Goal: Navigation & Orientation: Find specific page/section

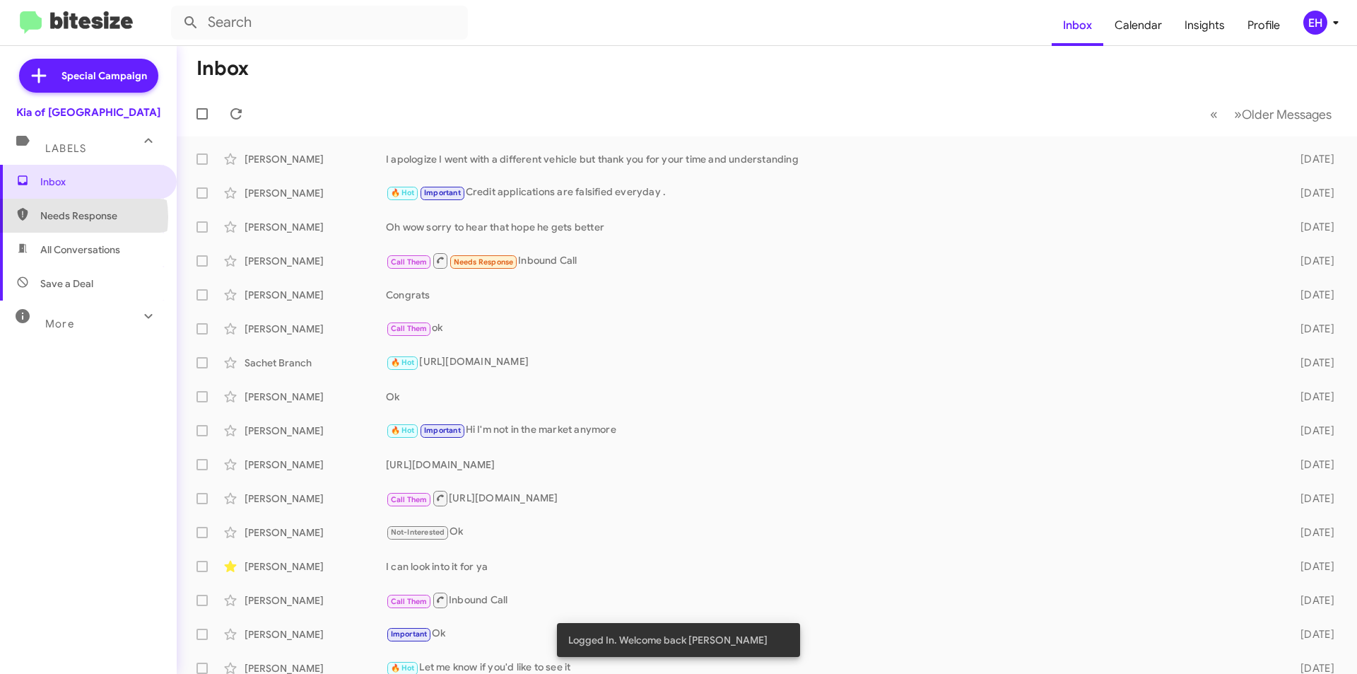
click at [73, 217] on span "Needs Response" at bounding box center [100, 216] width 120 height 14
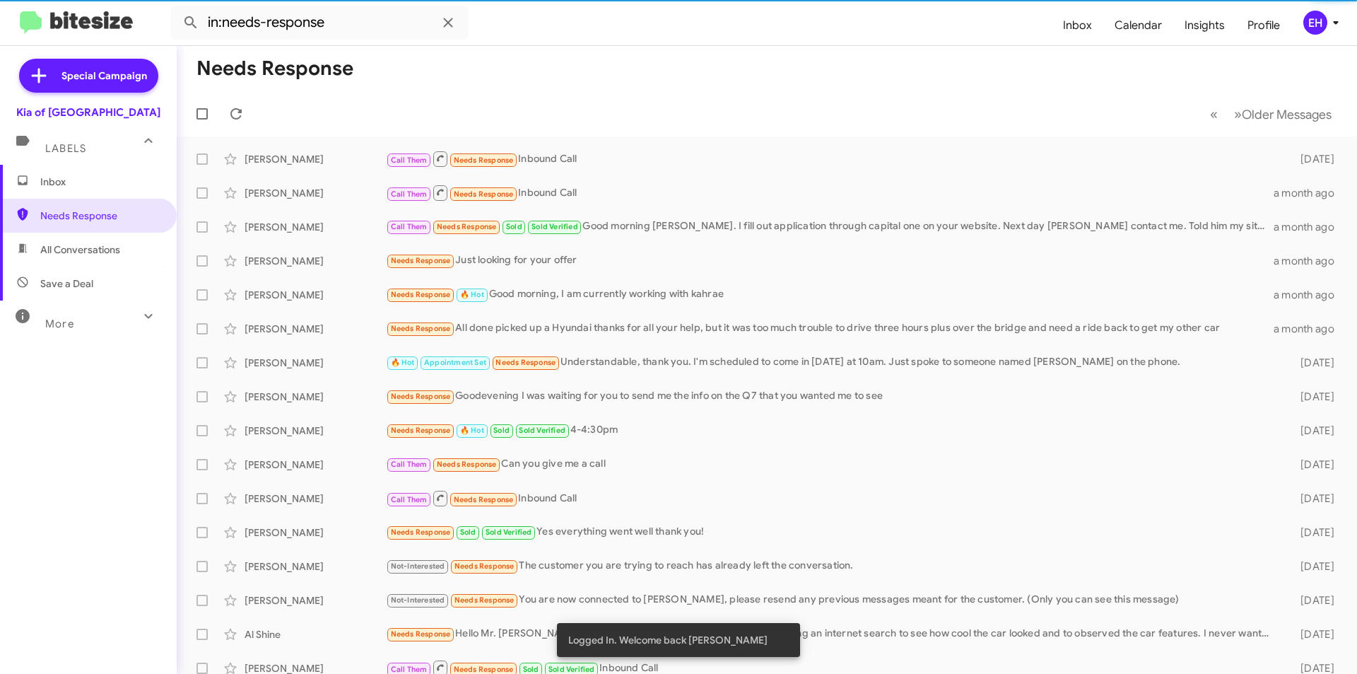
click at [92, 253] on span "All Conversations" at bounding box center [80, 249] width 80 height 14
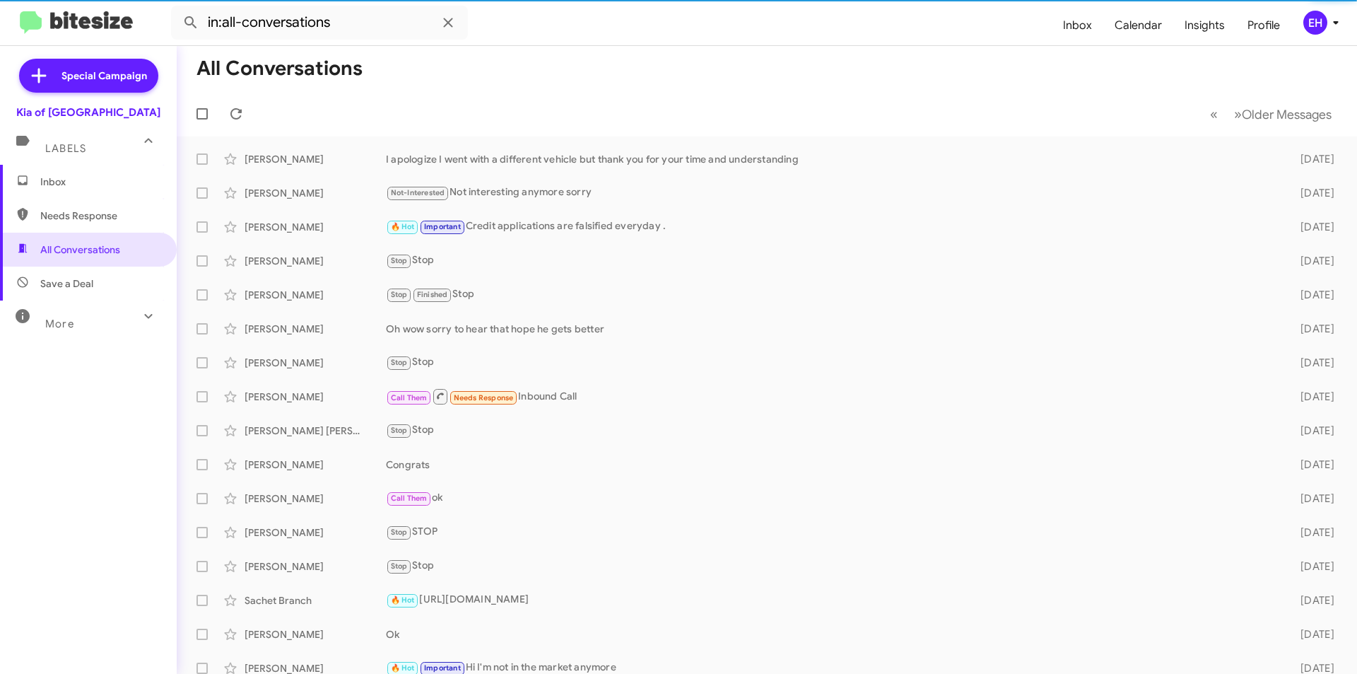
click at [96, 278] on span "Save a Deal" at bounding box center [88, 283] width 177 height 34
type input "in:not-interested"
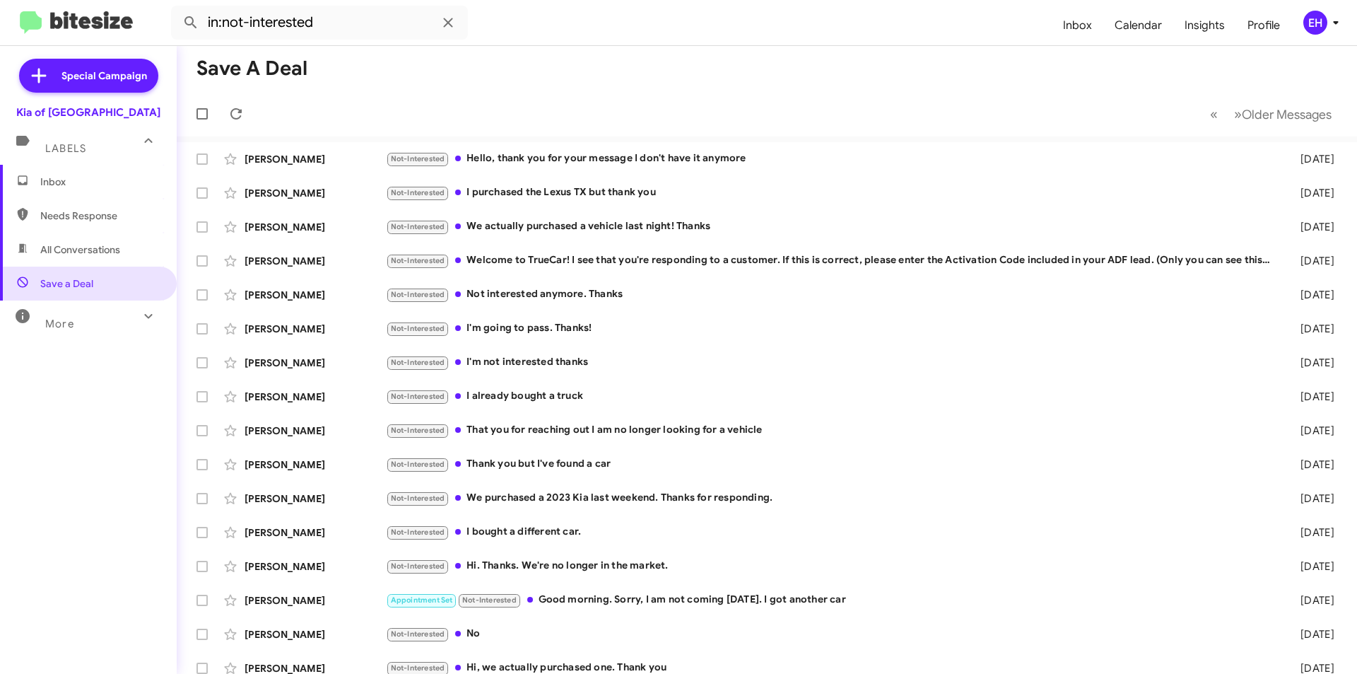
click at [78, 188] on span "Inbox" at bounding box center [88, 182] width 177 height 34
